Goal: Task Accomplishment & Management: Manage account settings

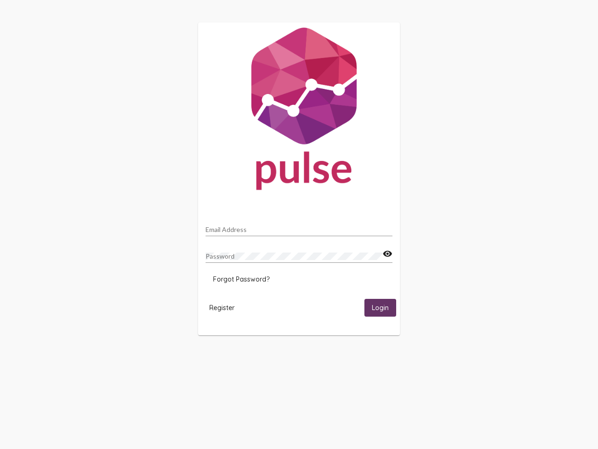
click at [299, 227] on input "Email Address" at bounding box center [299, 229] width 187 height 7
click at [387, 254] on mat-icon "visibility" at bounding box center [388, 253] width 10 height 11
click at [241, 279] on span "Forgot Password?" at bounding box center [241, 279] width 57 height 8
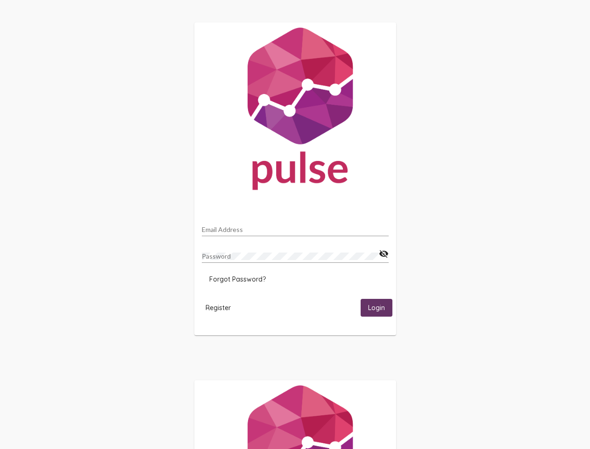
click at [222, 307] on span "Register" at bounding box center [218, 307] width 25 height 8
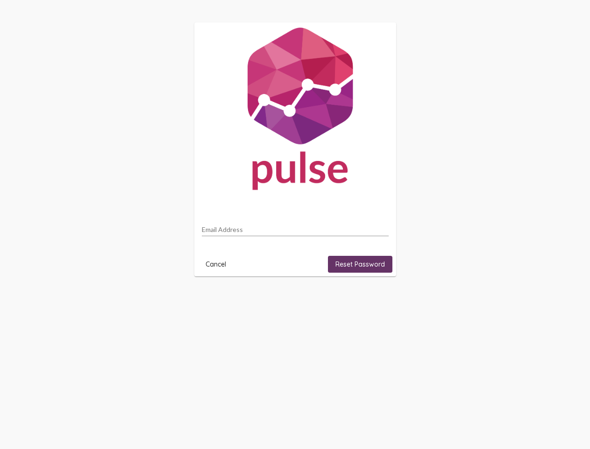
click at [380, 299] on html "Email Address Cancel Reset Password" at bounding box center [295, 149] width 590 height 299
